Goal: Find contact information: Find contact information

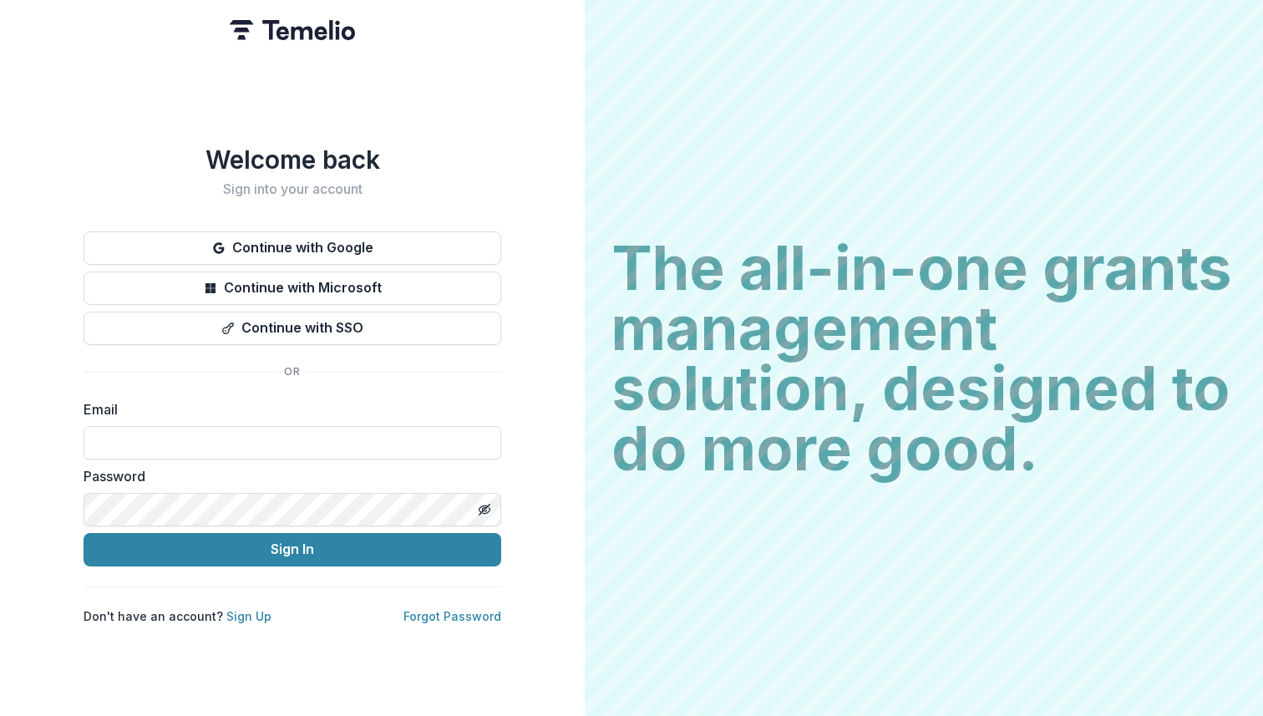
click at [427, 220] on div "Welcome back Sign into your account Continue with Google Continue with Microsof…" at bounding box center [293, 384] width 418 height 479
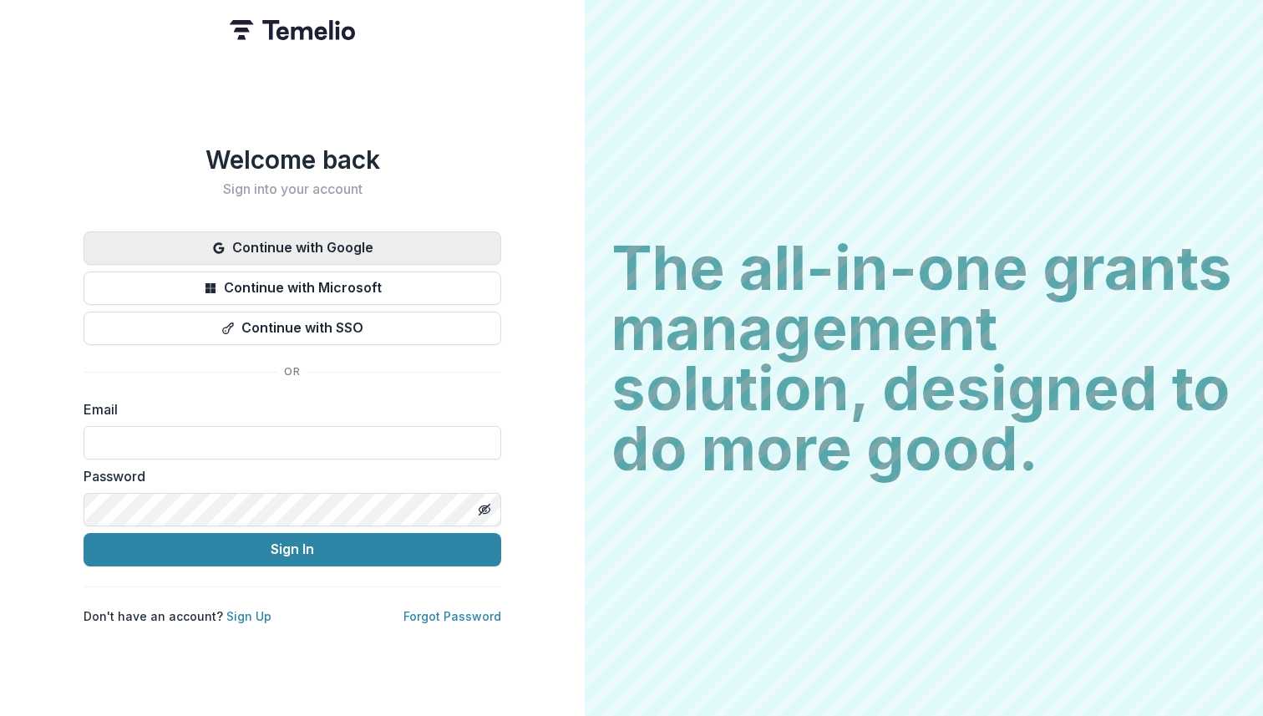
click at [430, 238] on button "Continue with Google" at bounding box center [293, 247] width 418 height 33
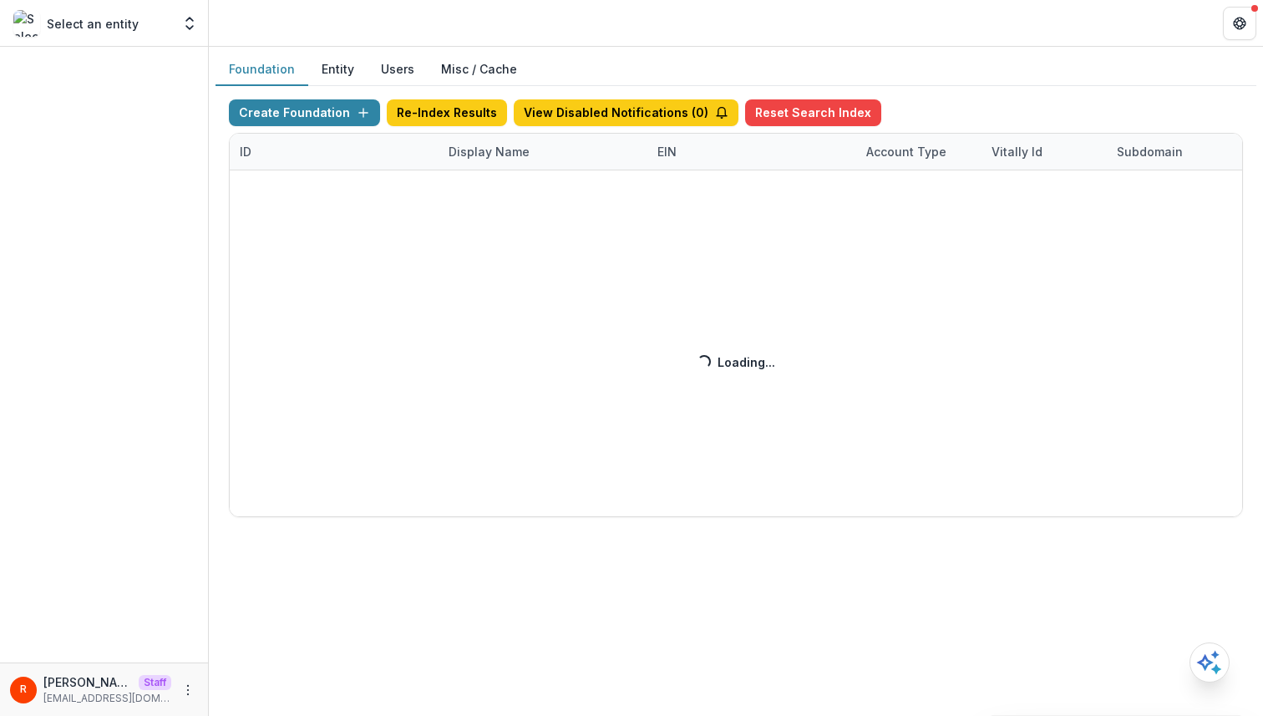
click at [409, 67] on button "Users" at bounding box center [398, 69] width 60 height 33
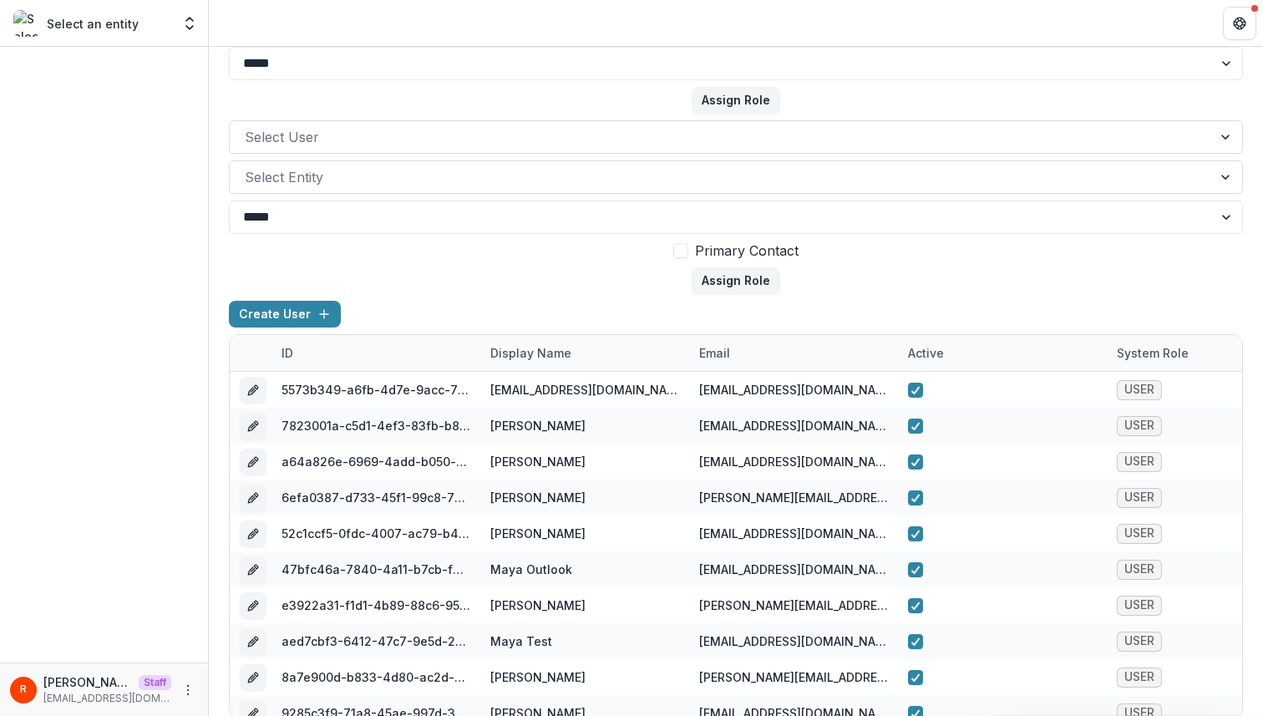
scroll to position [150, 0]
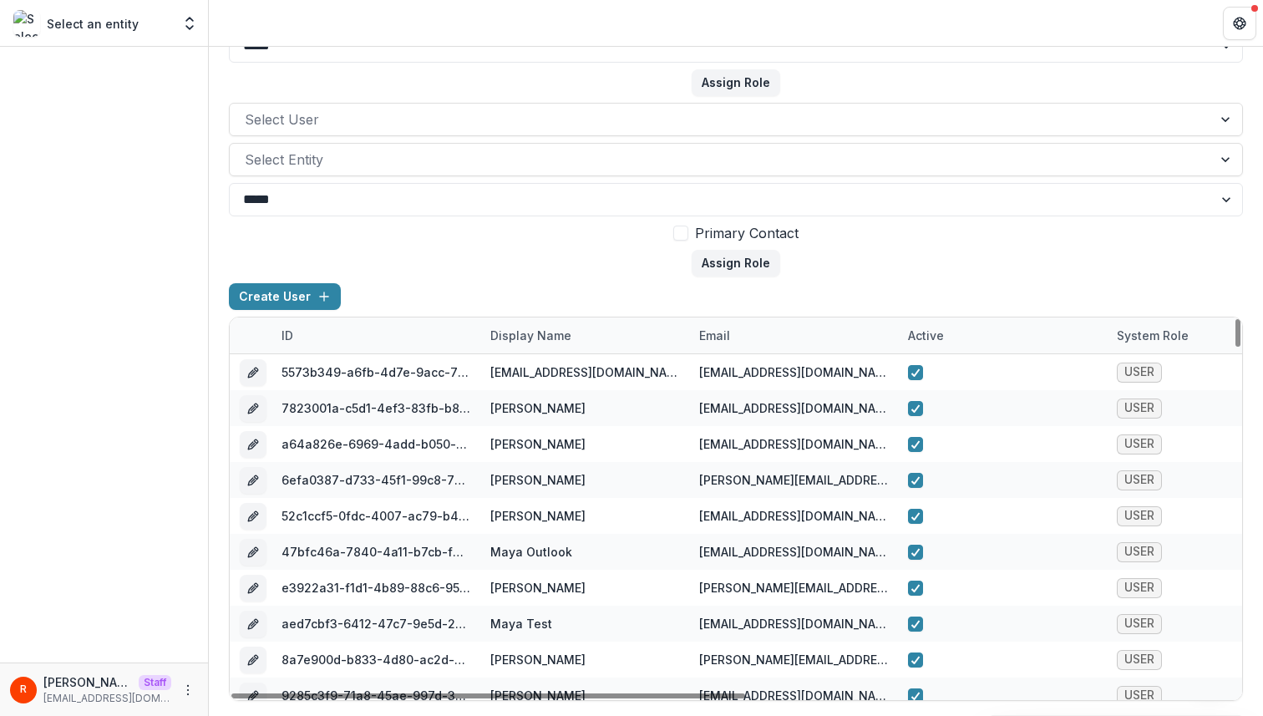
click at [358, 333] on div "ID" at bounding box center [375, 335] width 209 height 36
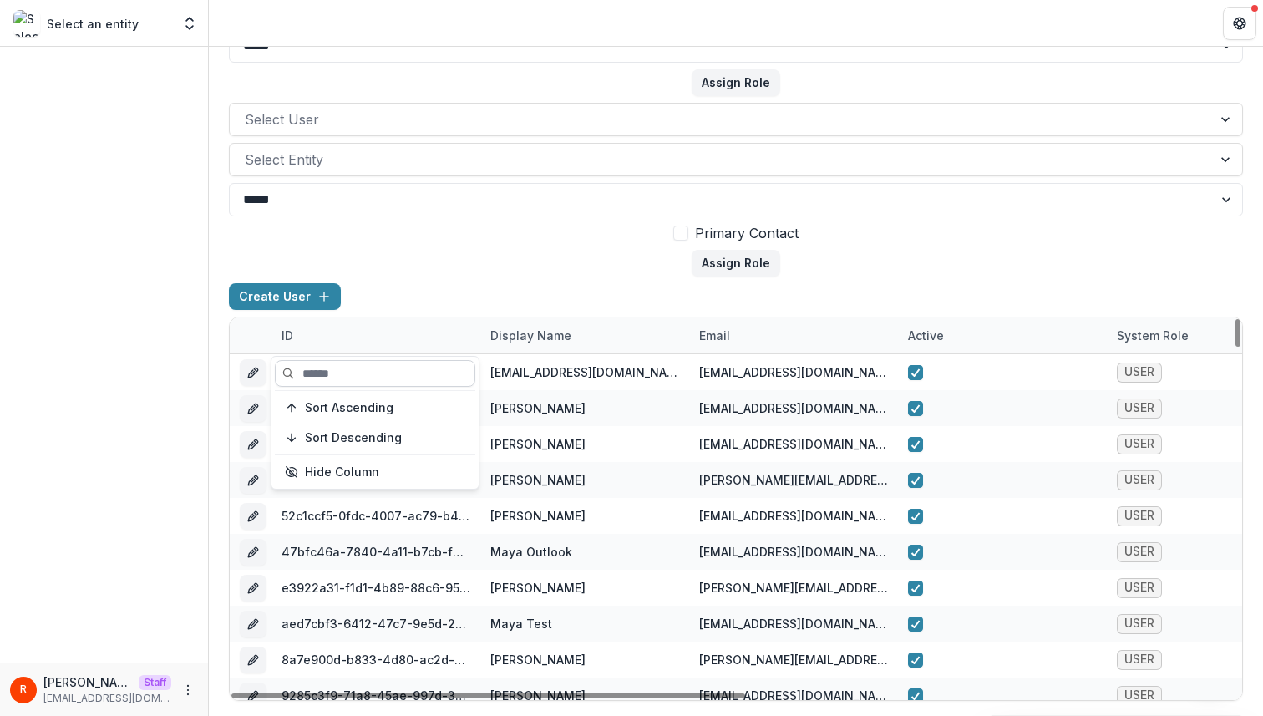
click at [358, 370] on input at bounding box center [375, 373] width 200 height 27
paste input "**********"
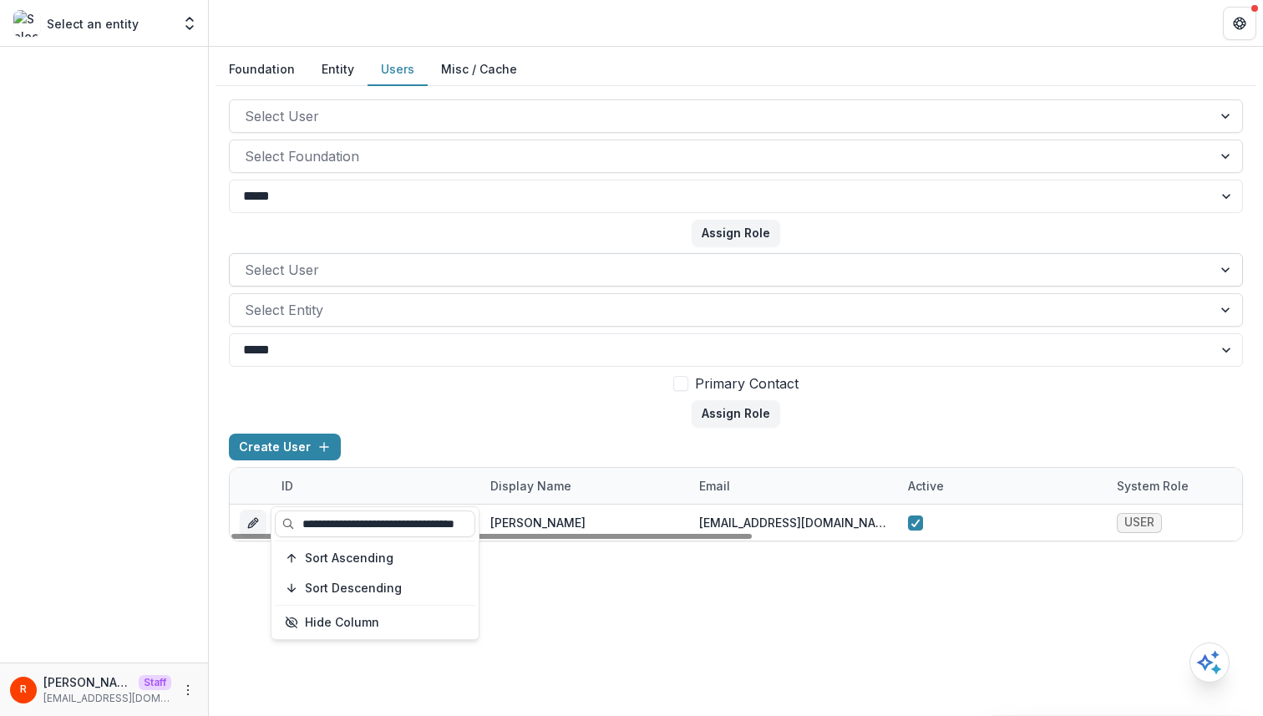
scroll to position [0, 0]
type input "**********"
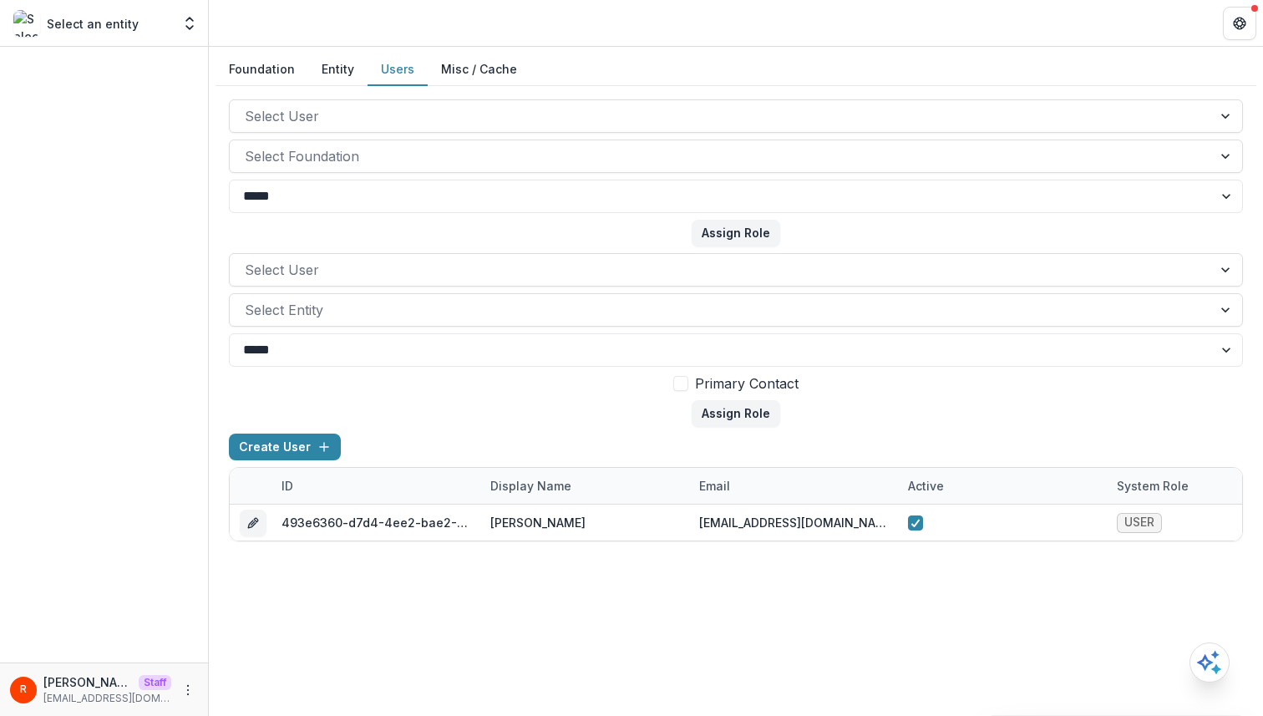
click at [495, 414] on form "Select User Select Entity ***** **** Primary Contact Assign Role" at bounding box center [736, 340] width 1014 height 174
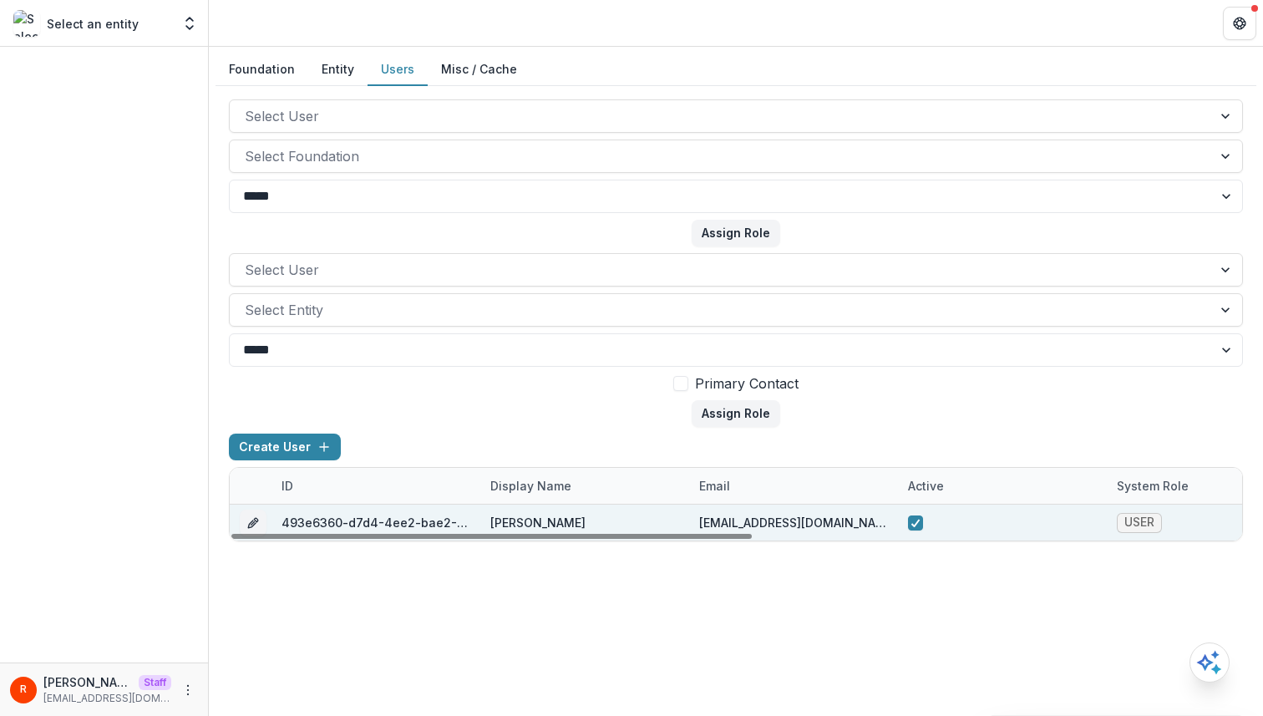
click at [506, 523] on div "[PERSON_NAME]" at bounding box center [537, 523] width 95 height 18
click at [420, 525] on div "493e6360-d7d4-4ee2-bae2-953cf30bdc11" at bounding box center [376, 523] width 189 height 18
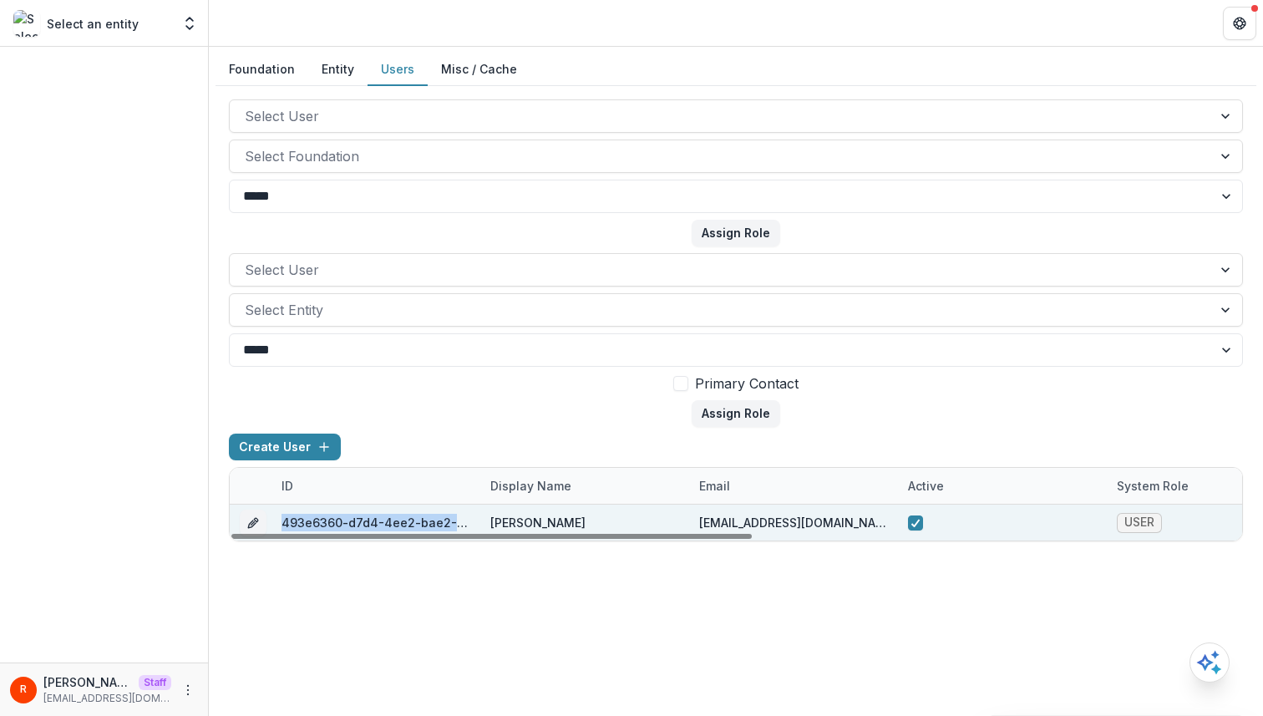
click at [420, 525] on div "493e6360-d7d4-4ee2-bae2-953cf30bdc11" at bounding box center [376, 523] width 189 height 18
copy div "493e6360-d7d4-4ee2-bae2-953cf30bdc11"
click at [712, 521] on div "[EMAIL_ADDRESS][DOMAIN_NAME]" at bounding box center [793, 523] width 189 height 18
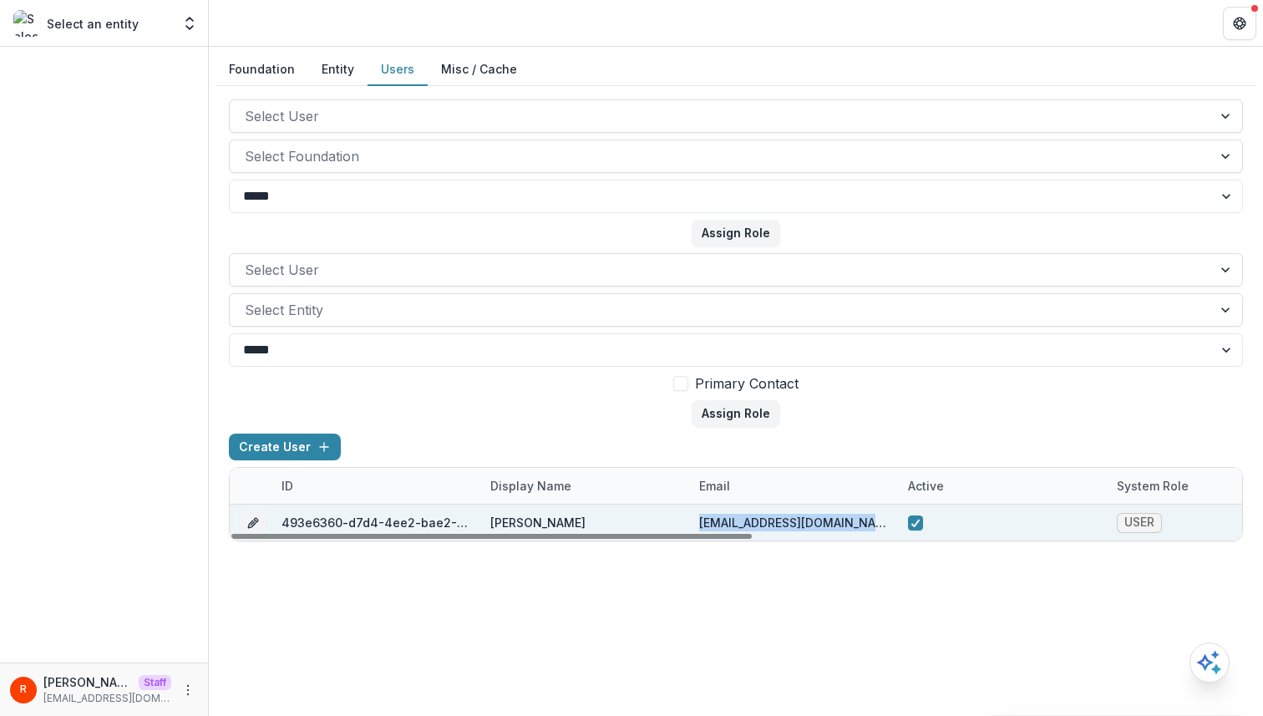
copy div "[EMAIL_ADDRESS][DOMAIN_NAME]"
click at [742, 518] on div "[EMAIL_ADDRESS][DOMAIN_NAME]" at bounding box center [793, 523] width 189 height 18
copy div "[EMAIL_ADDRESS][DOMAIN_NAME]"
